Goal: Information Seeking & Learning: Find specific page/section

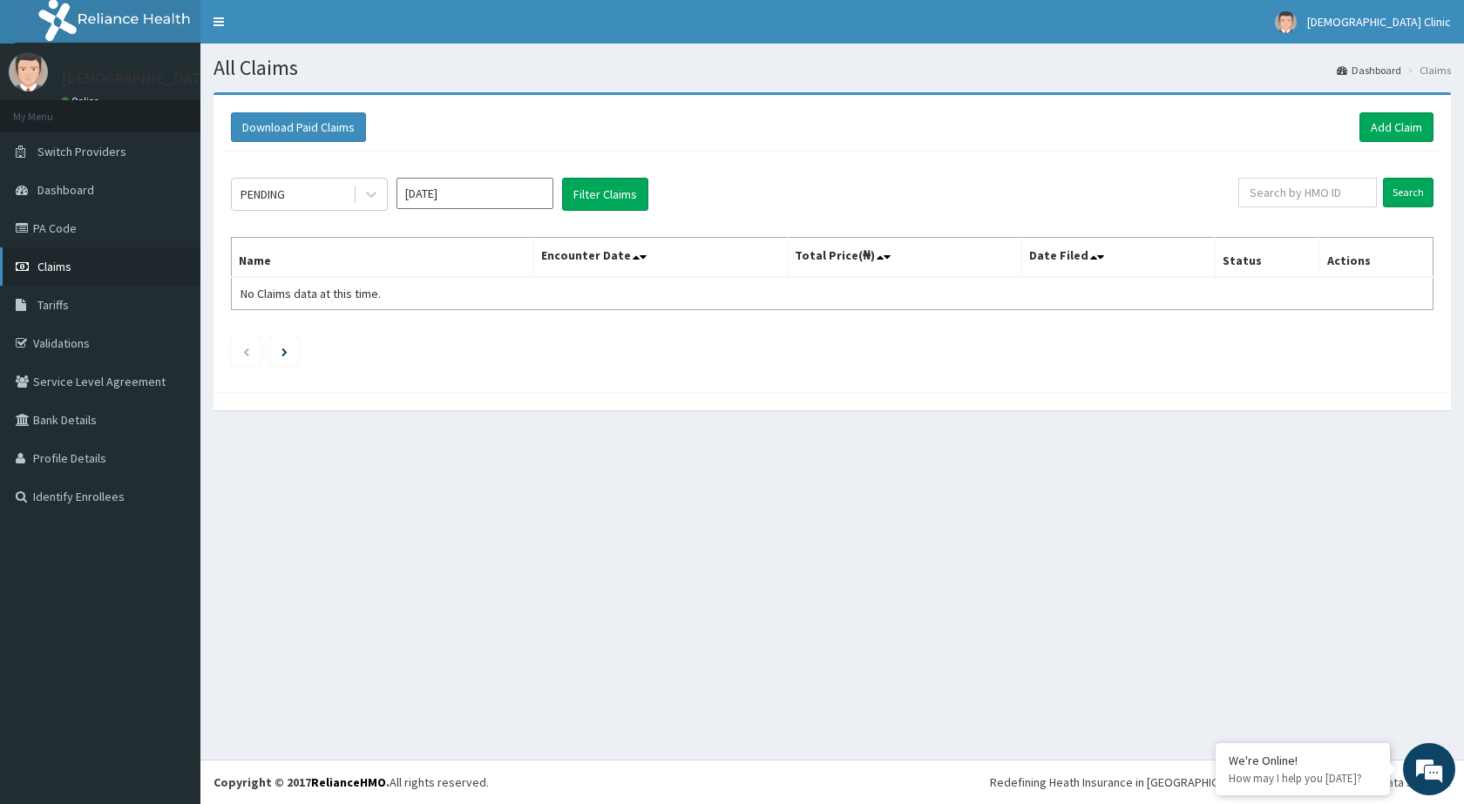
click at [55, 268] on span "Claims" at bounding box center [54, 267] width 34 height 16
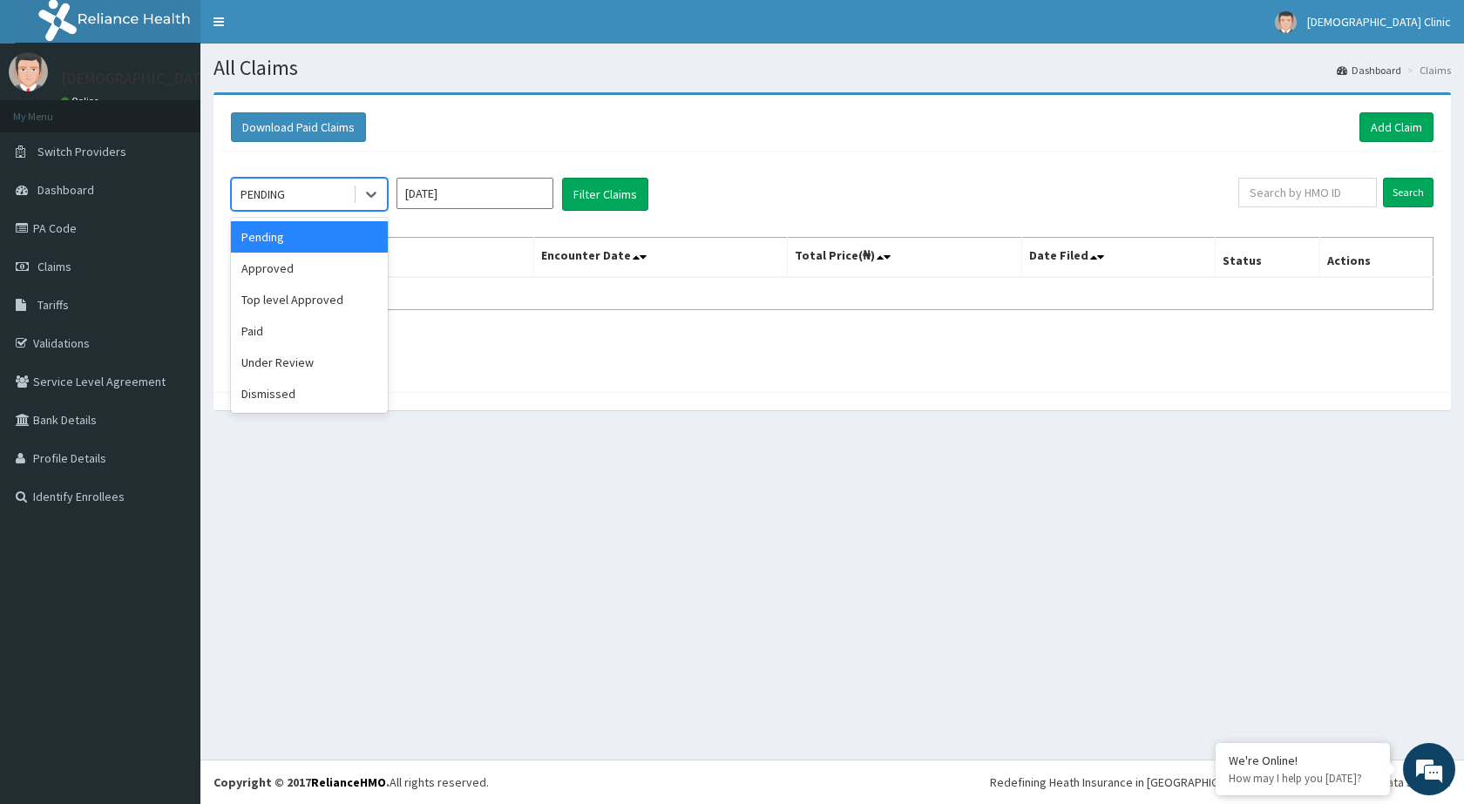
click at [372, 195] on icon at bounding box center [371, 196] width 10 height 6
click at [299, 303] on div "Top level Approved" at bounding box center [309, 299] width 157 height 31
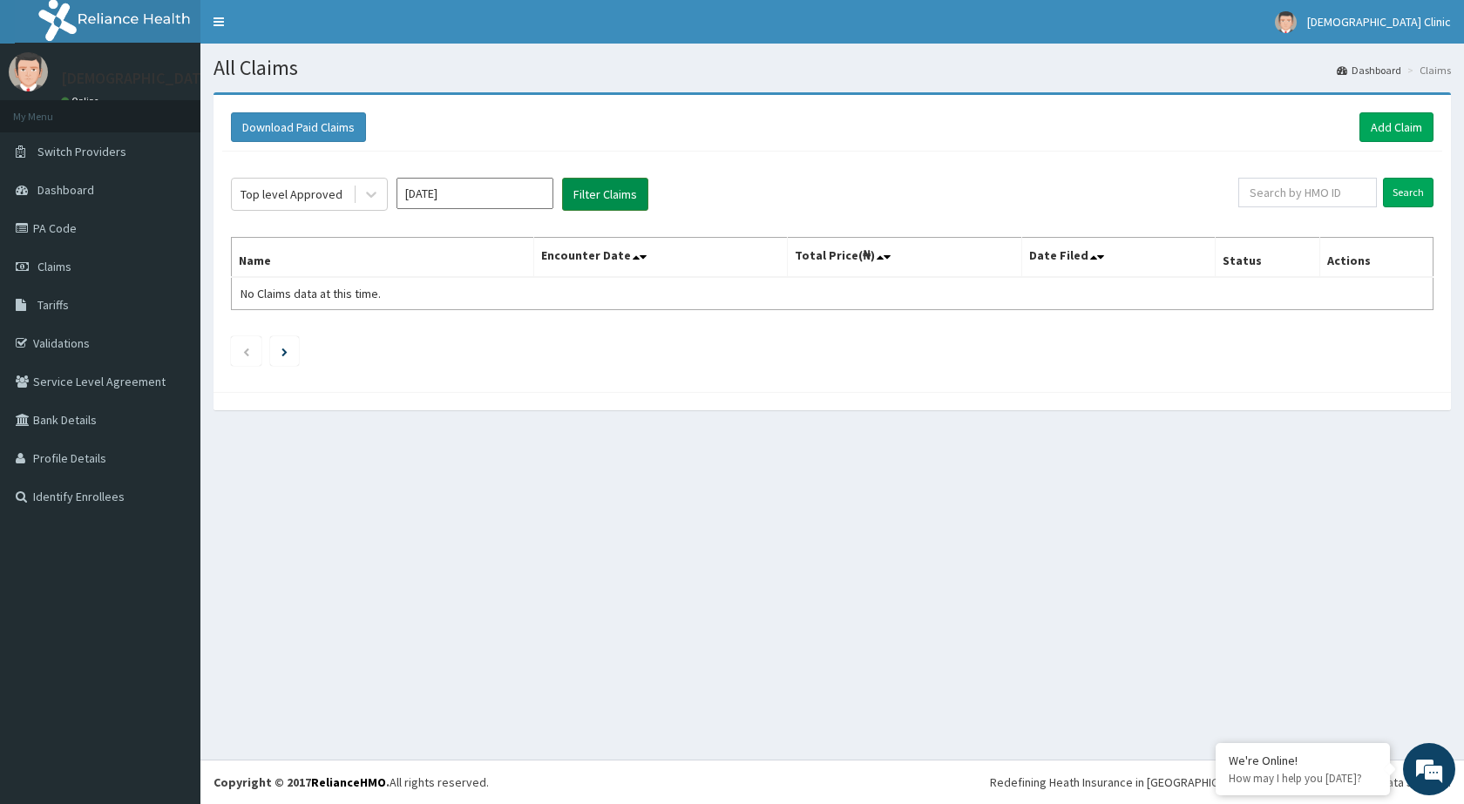
click at [607, 196] on button "Filter Claims" at bounding box center [605, 194] width 86 height 33
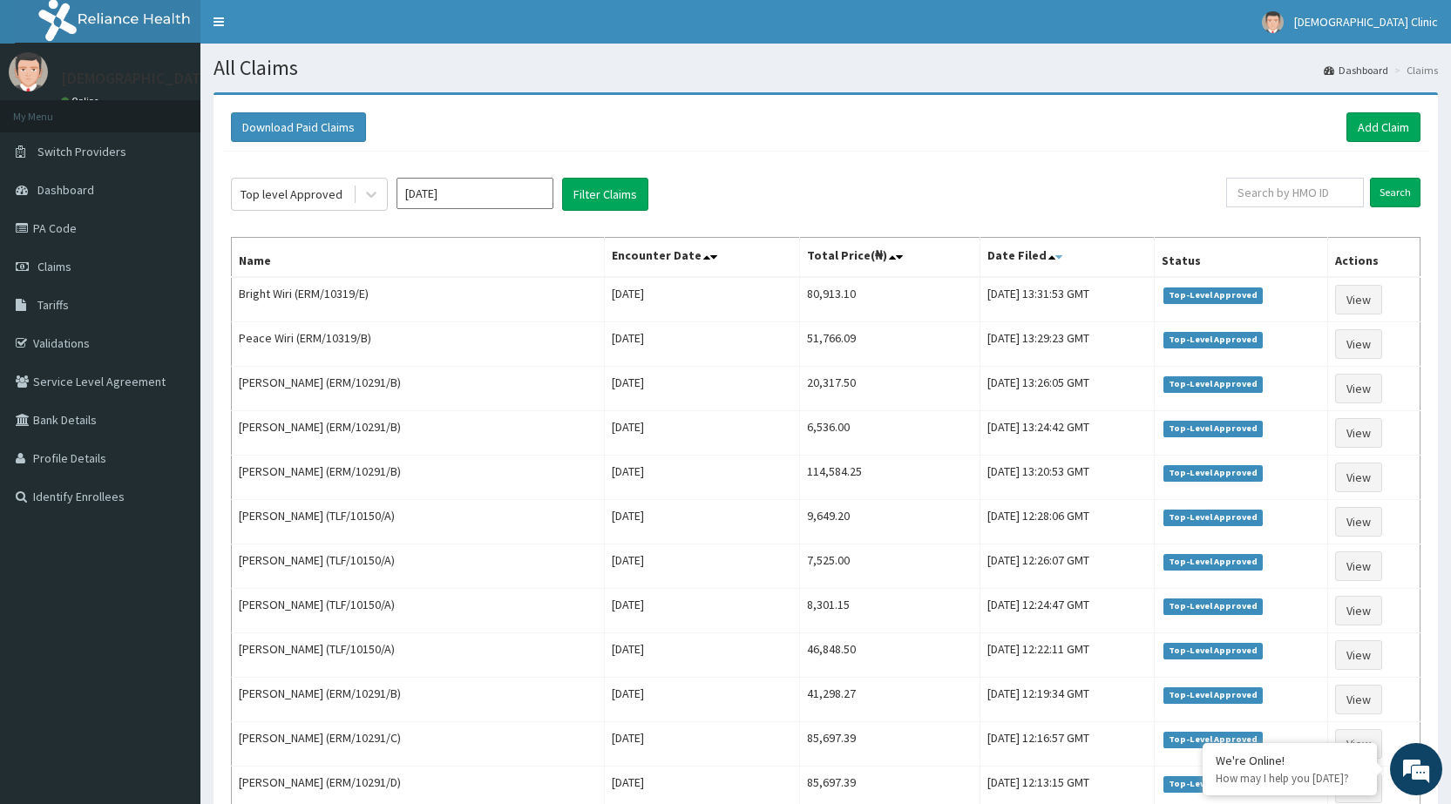
click at [1055, 256] on icon at bounding box center [1058, 257] width 7 height 12
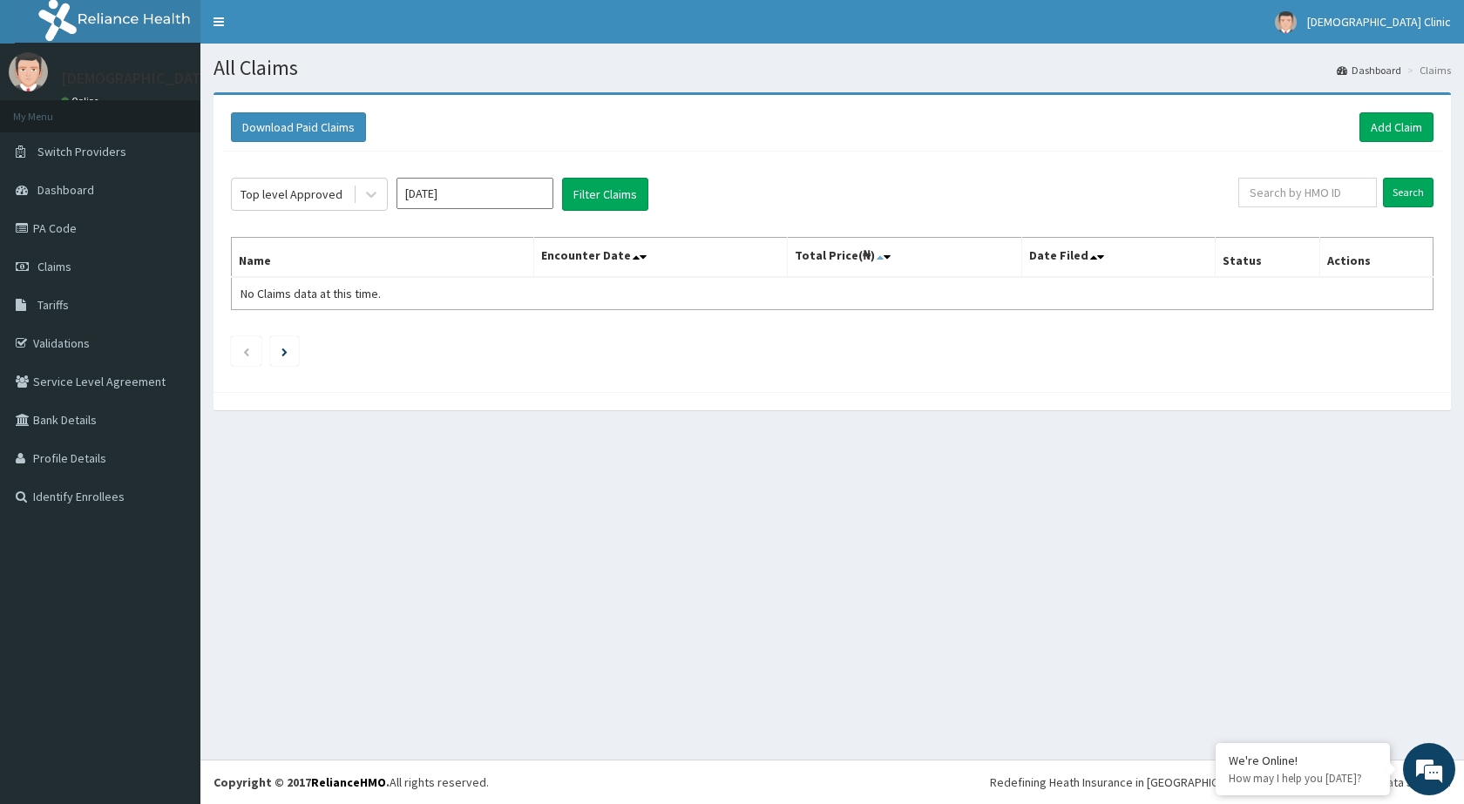
click at [883, 259] on icon at bounding box center [879, 257] width 7 height 12
click at [483, 196] on input "Aug 2025" at bounding box center [474, 193] width 157 height 31
click at [472, 342] on div "Aug" at bounding box center [474, 338] width 35 height 32
click at [371, 193] on icon at bounding box center [370, 194] width 17 height 17
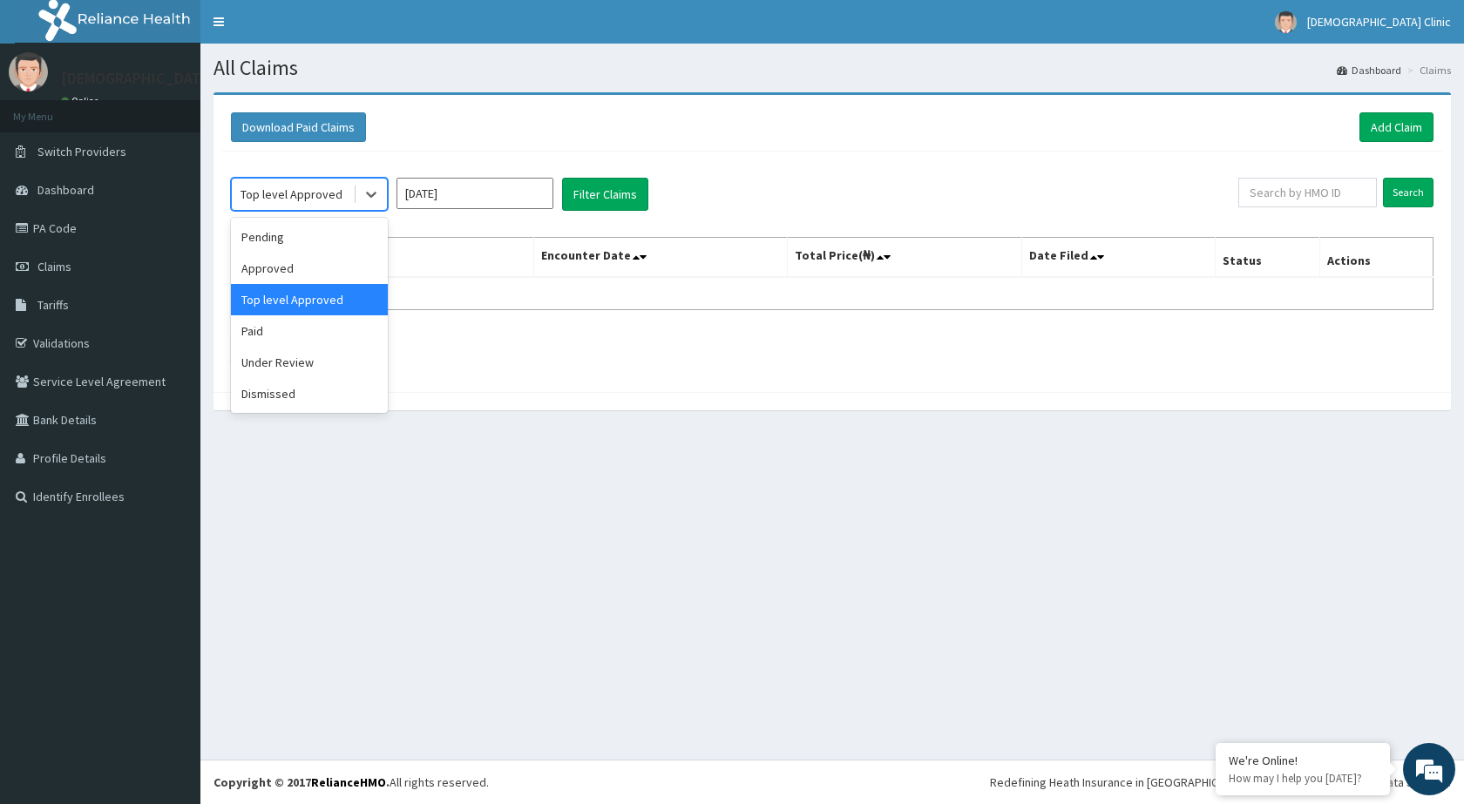
click at [288, 298] on div "Top level Approved" at bounding box center [309, 299] width 157 height 31
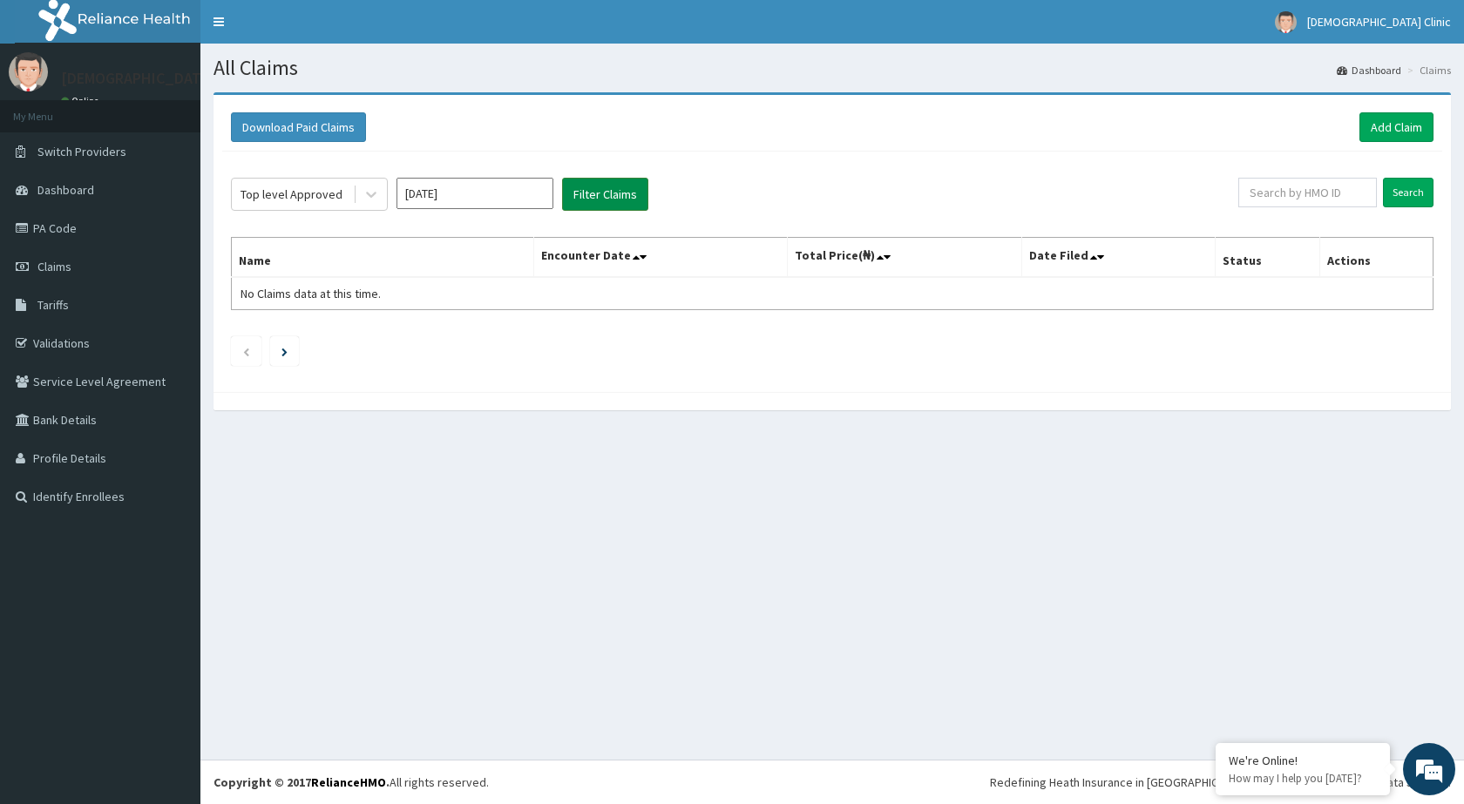
click at [593, 196] on button "Filter Claims" at bounding box center [605, 194] width 86 height 33
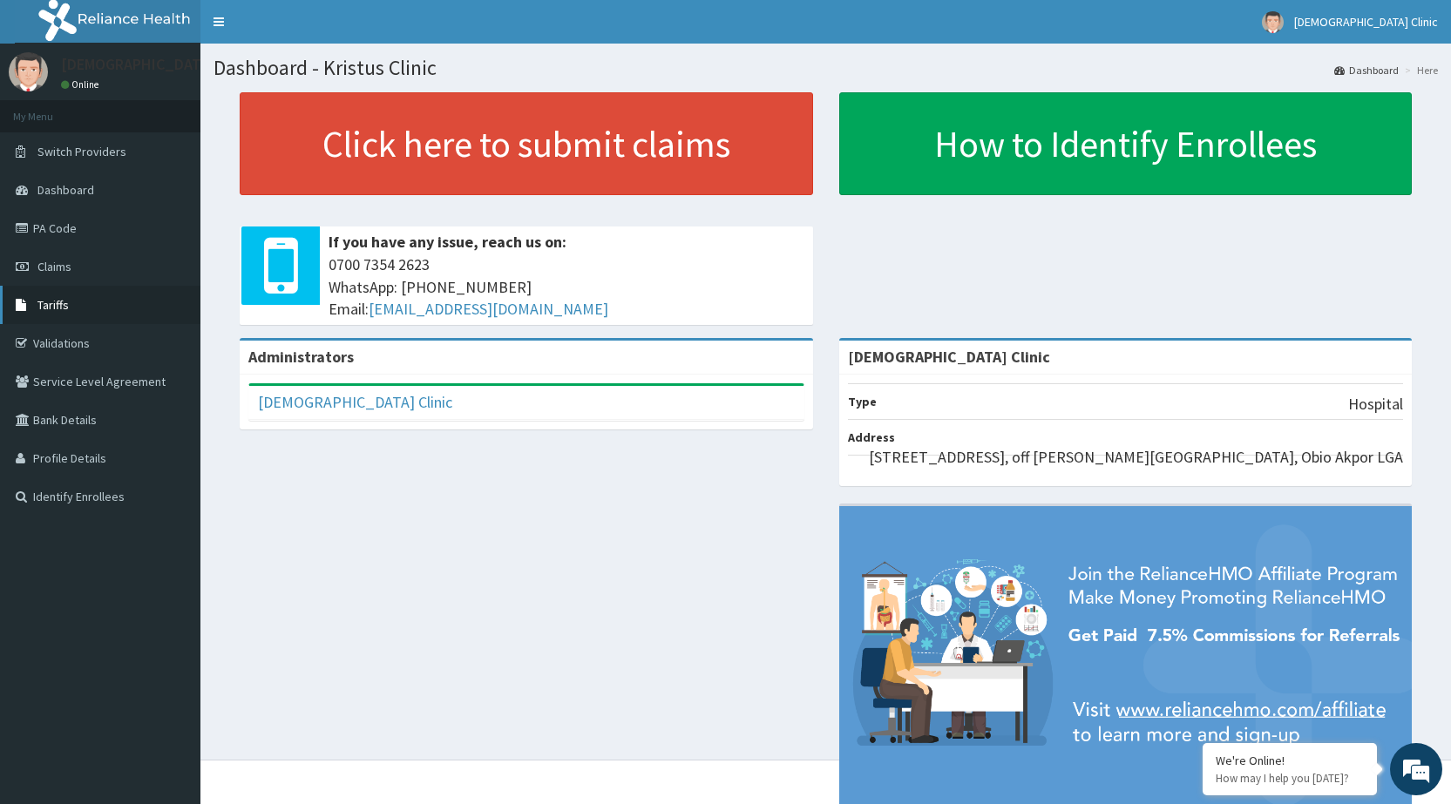
click at [46, 303] on span "Tariffs" at bounding box center [52, 305] width 31 height 16
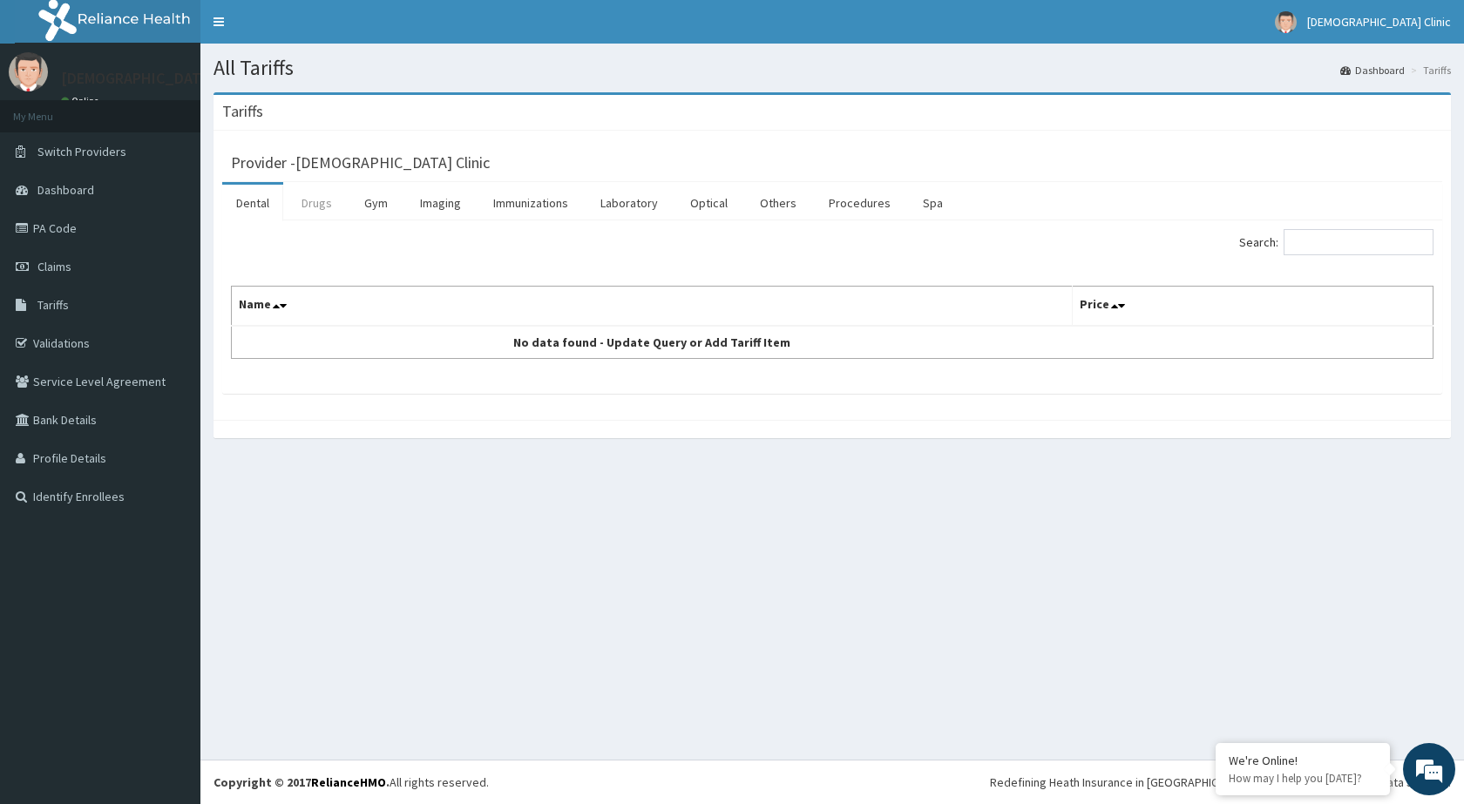
click at [314, 200] on link "Drugs" at bounding box center [317, 203] width 58 height 37
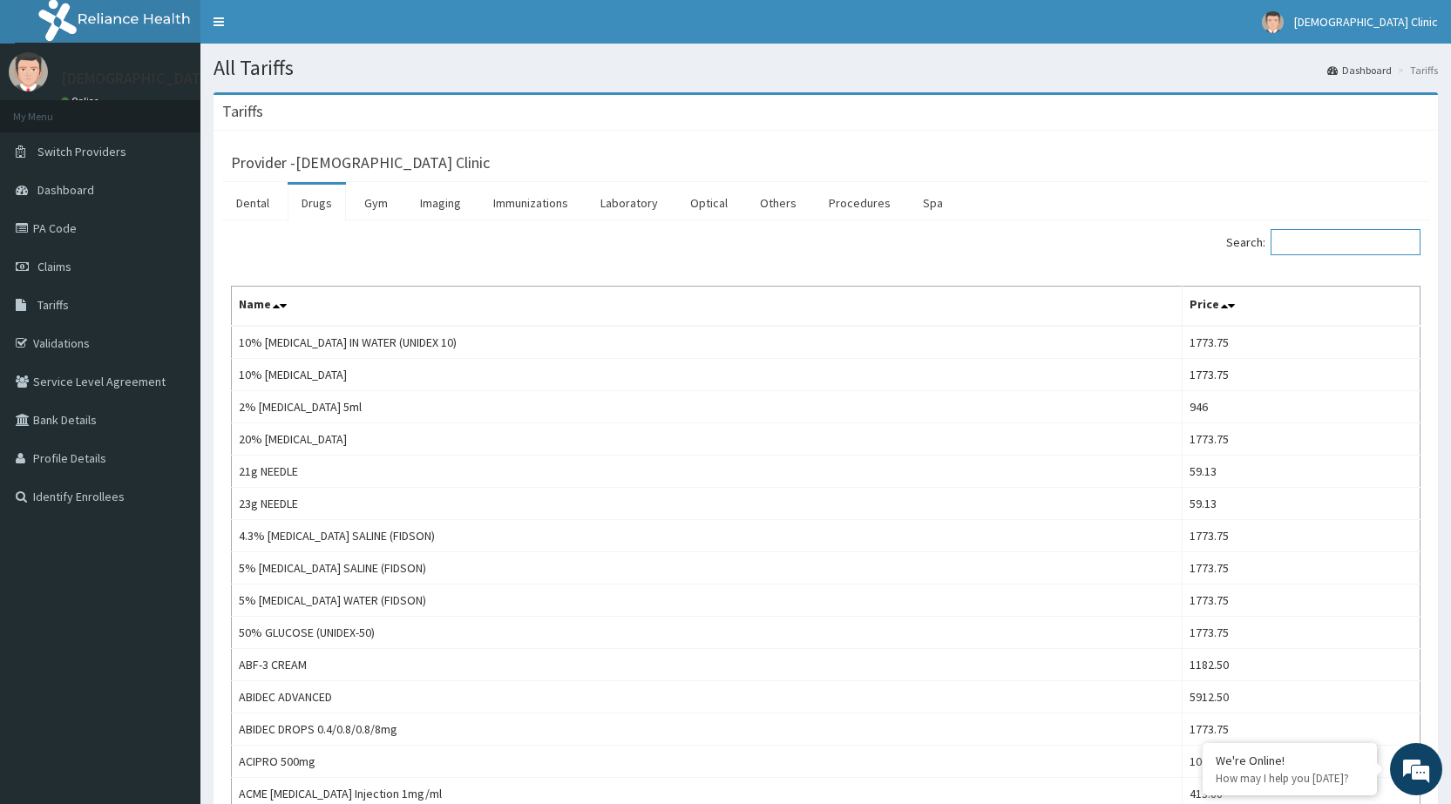
click at [1335, 251] on input "Search:" at bounding box center [1345, 242] width 150 height 26
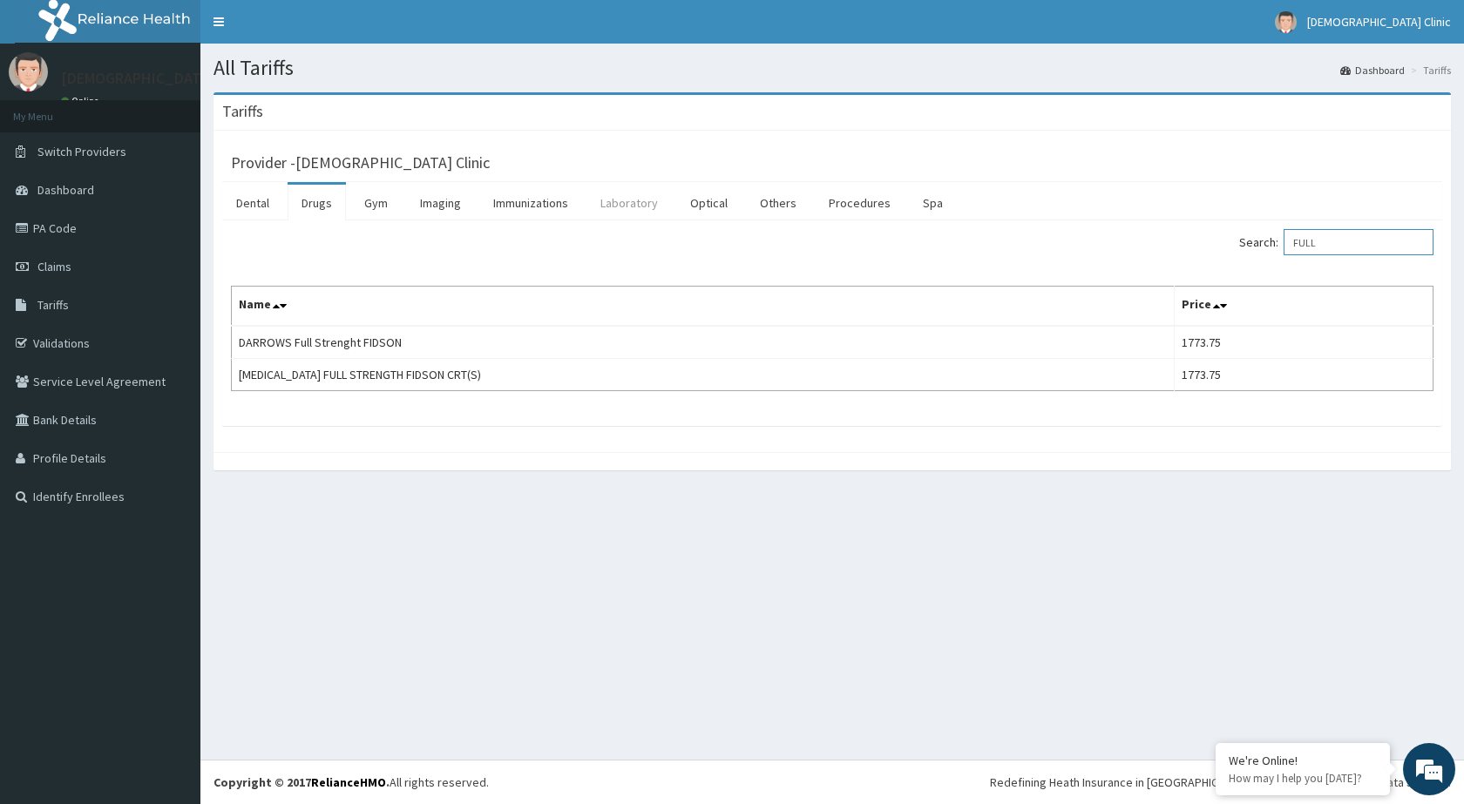
type input "FULL"
click at [625, 200] on link "Laboratory" at bounding box center [628, 203] width 85 height 37
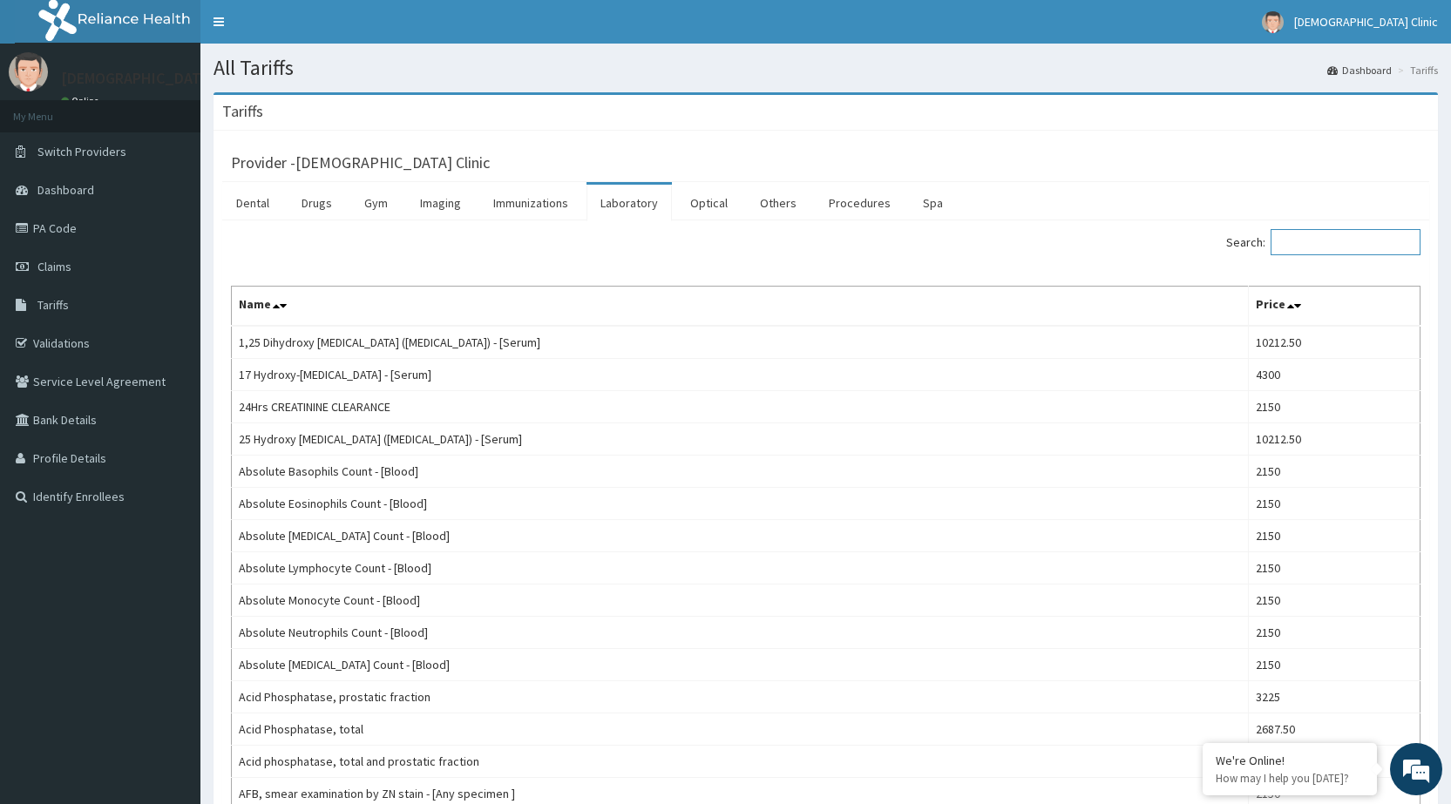
click at [1318, 244] on input "Search:" at bounding box center [1345, 242] width 150 height 26
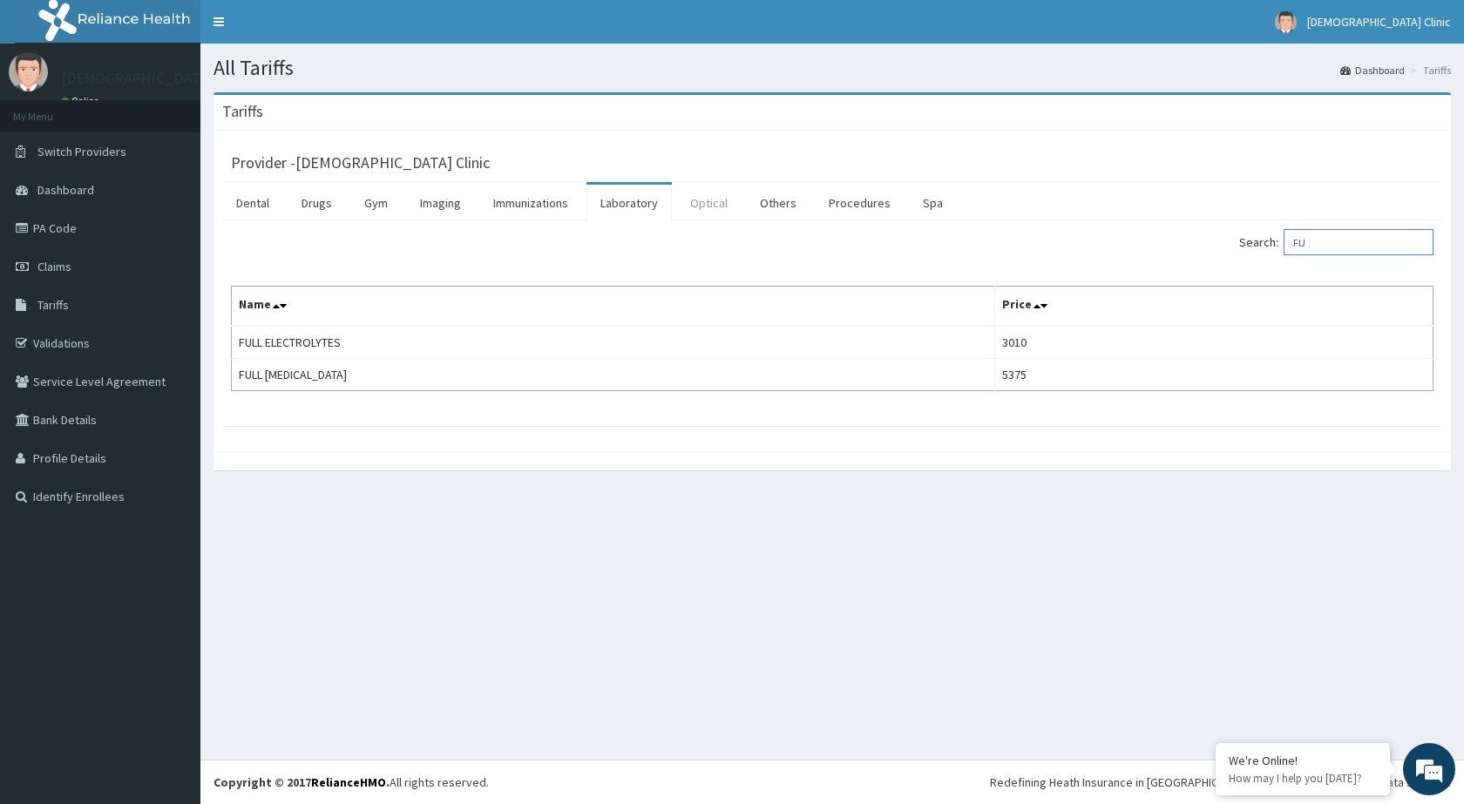
type input "F"
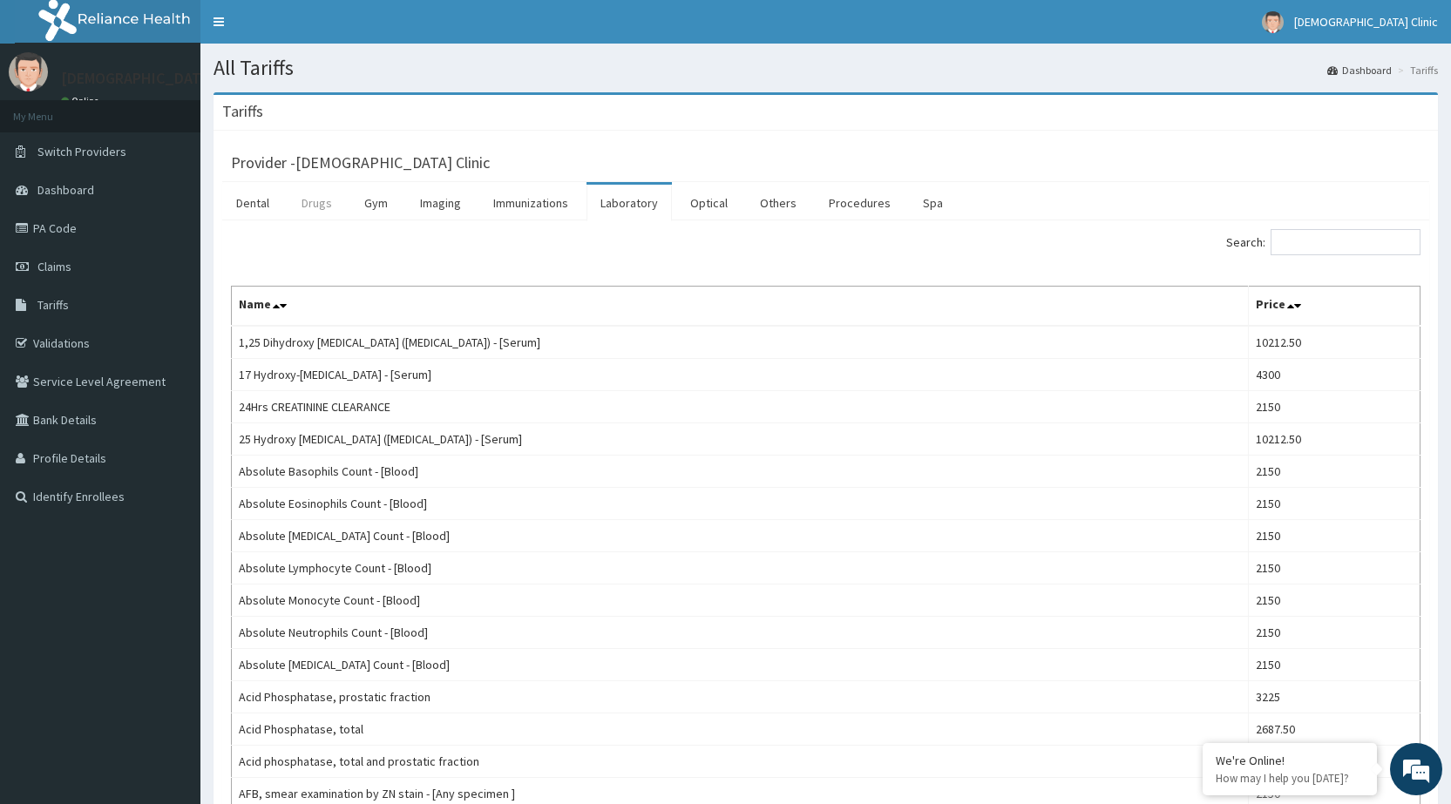
click at [316, 204] on link "Drugs" at bounding box center [317, 203] width 58 height 37
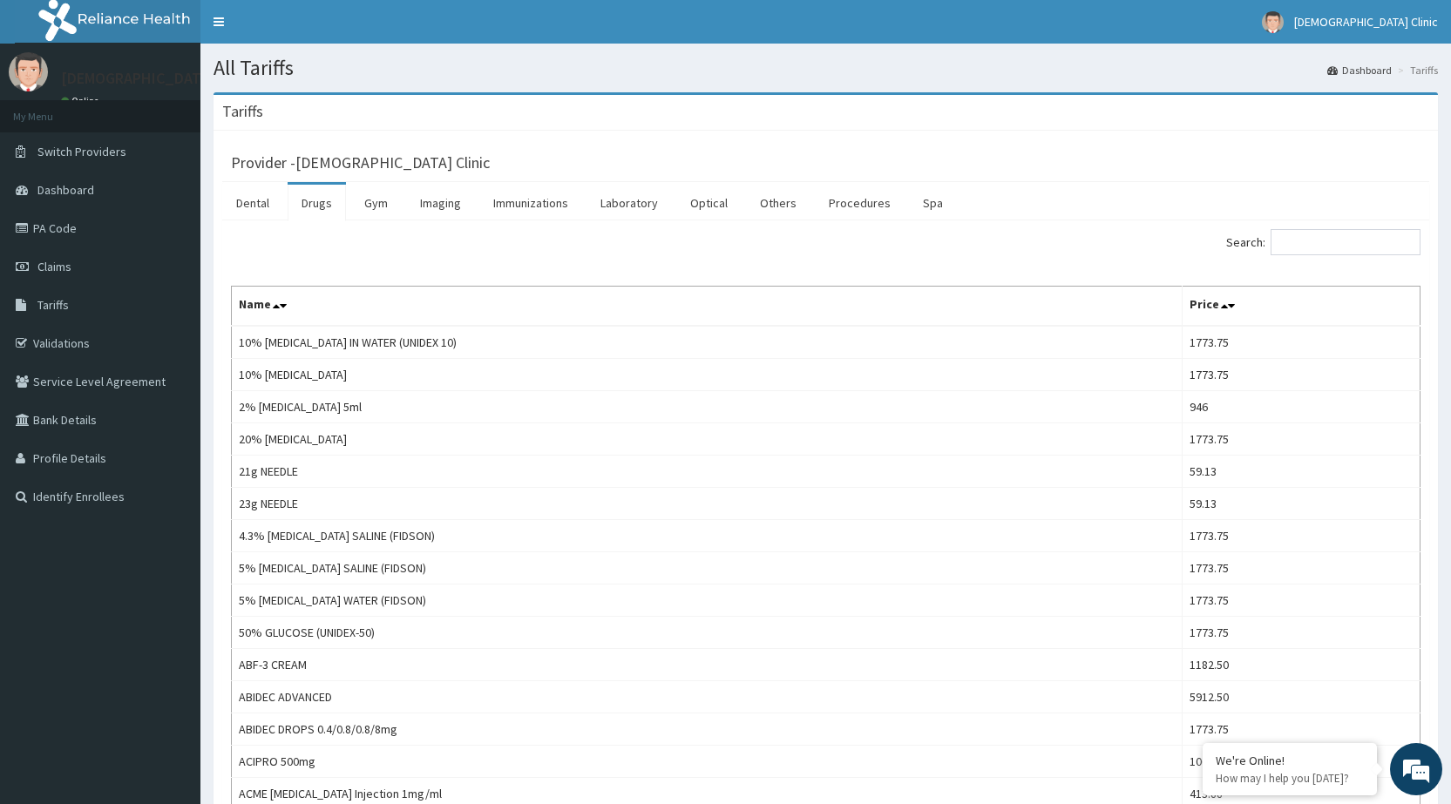
click at [316, 204] on link "Drugs" at bounding box center [317, 203] width 58 height 37
click at [254, 200] on link "Dental" at bounding box center [252, 203] width 61 height 37
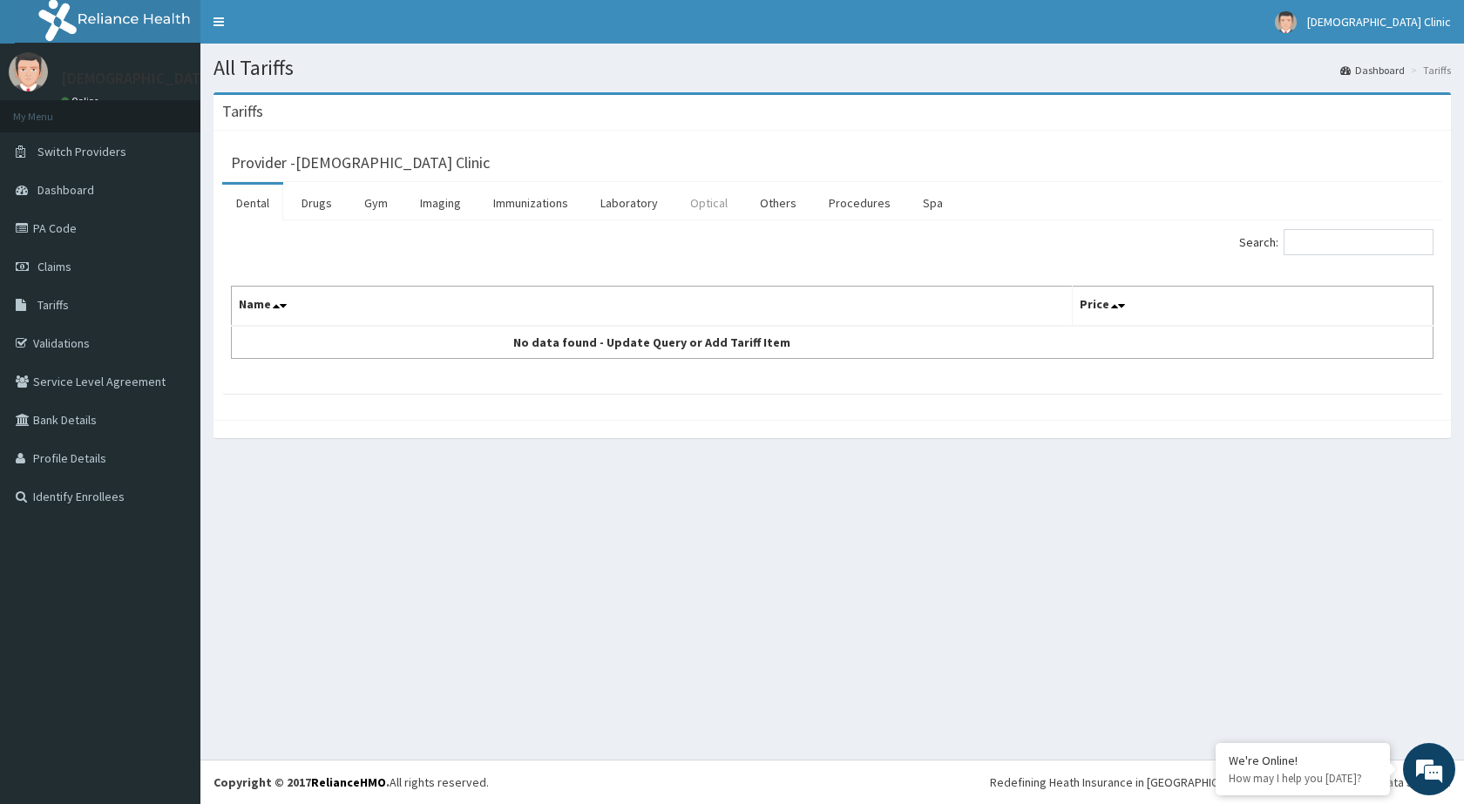
click at [706, 202] on link "Optical" at bounding box center [708, 203] width 65 height 37
click at [55, 186] on span "Dashboard" at bounding box center [65, 190] width 57 height 16
